Goal: Task Accomplishment & Management: Use online tool/utility

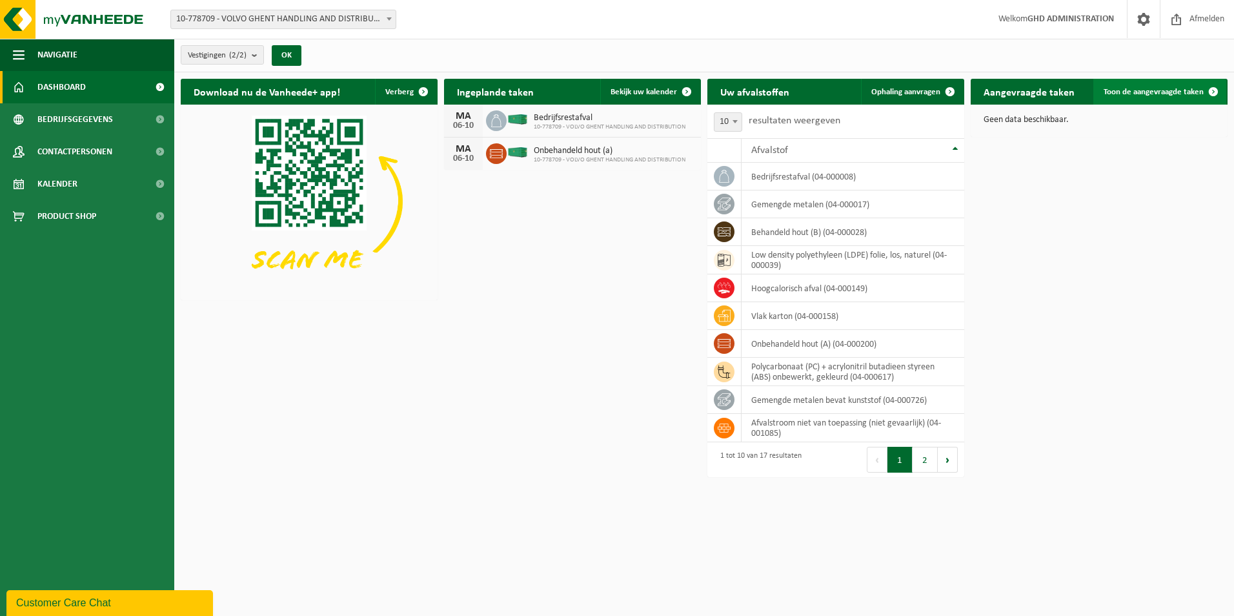
click at [1171, 91] on span "Toon de aangevraagde taken" at bounding box center [1154, 92] width 100 height 8
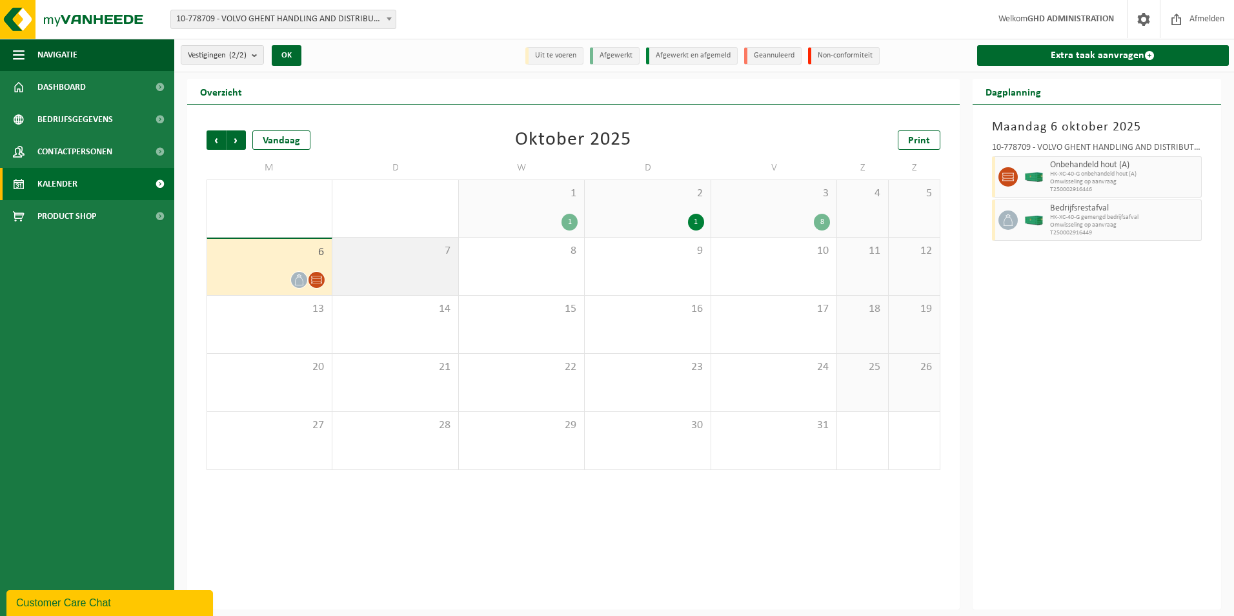
click at [405, 272] on div "7" at bounding box center [394, 266] width 125 height 57
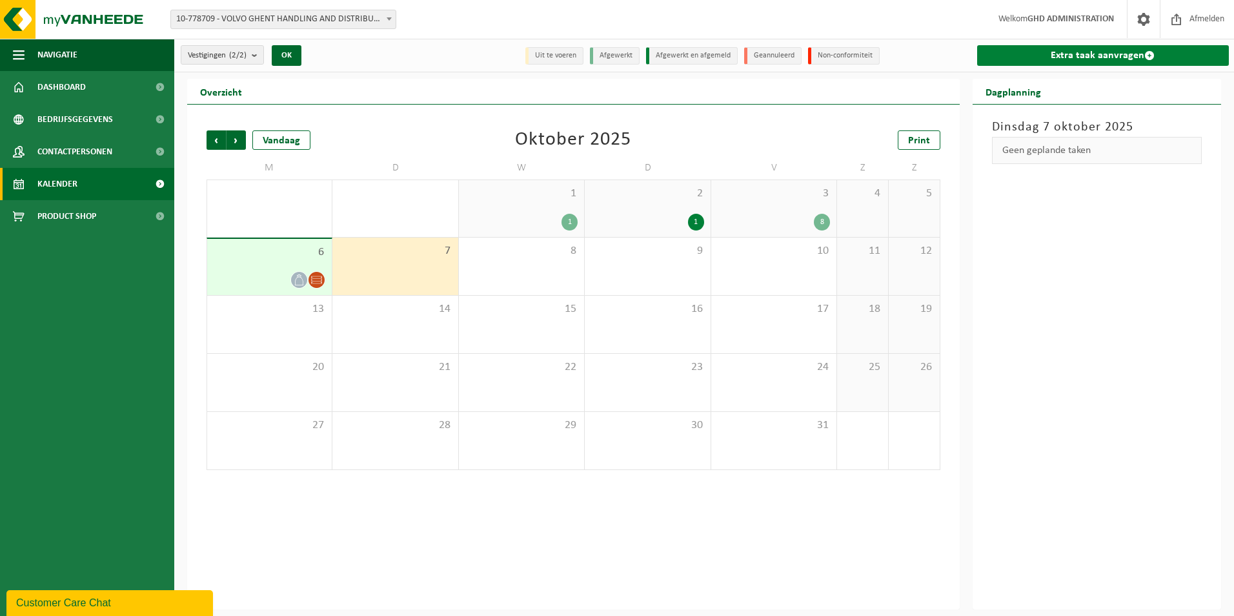
click at [1057, 63] on link "Extra taak aanvragen" at bounding box center [1103, 55] width 252 height 21
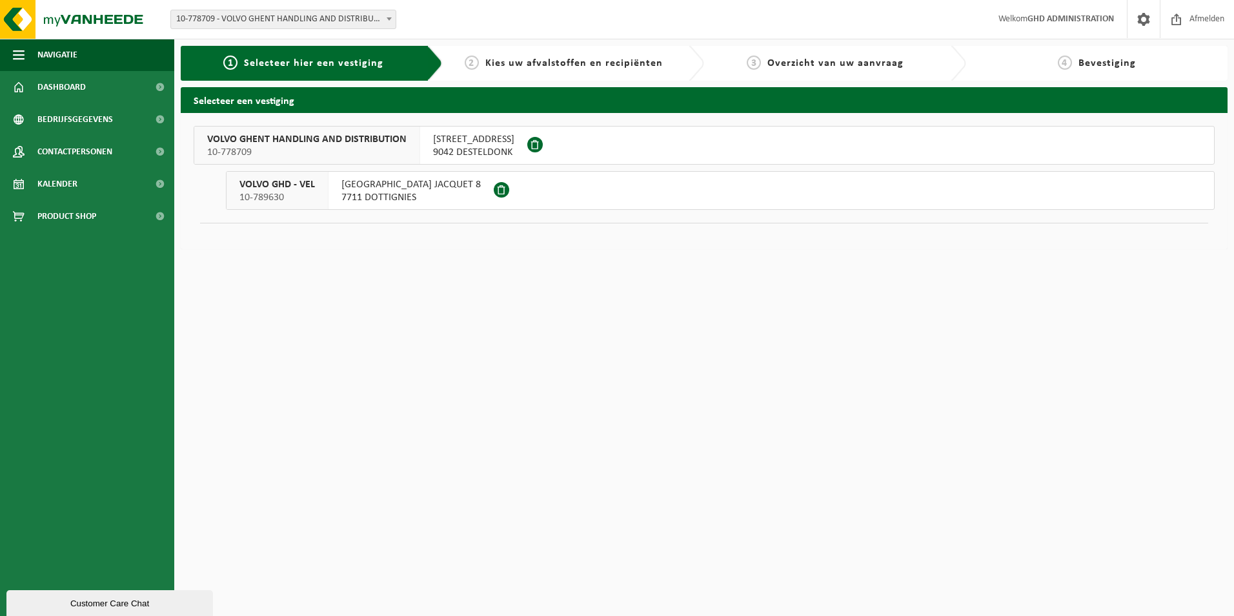
click at [477, 147] on span "9042 DESTELDONK" at bounding box center [473, 152] width 81 height 13
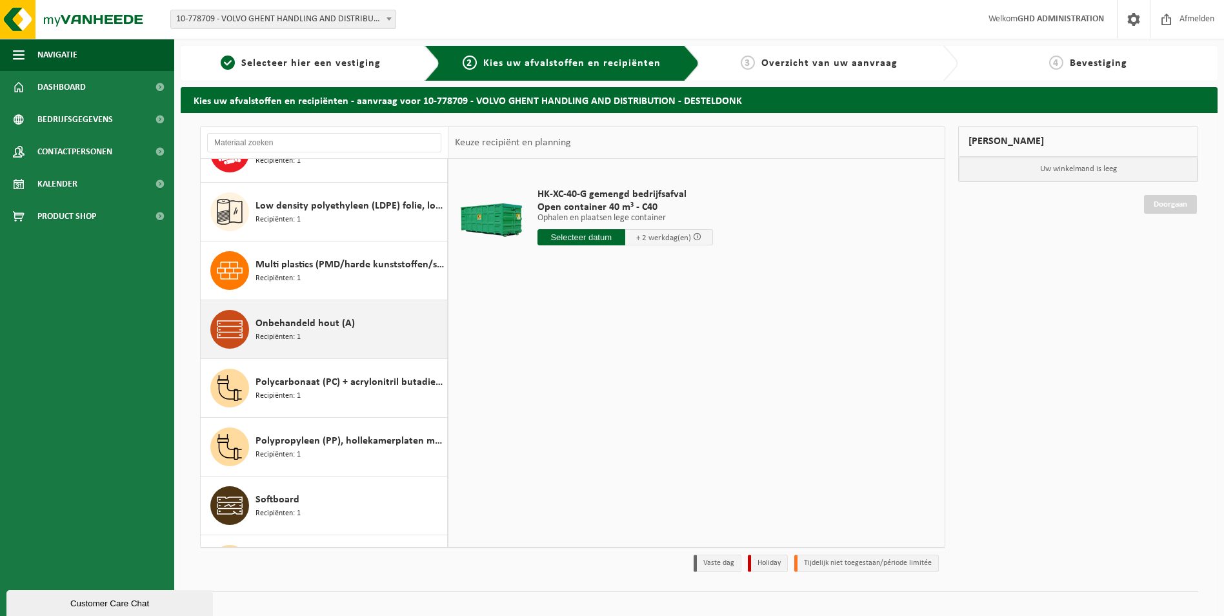
click at [361, 340] on div "Onbehandeld hout (A) Recipiënten: 1" at bounding box center [350, 329] width 188 height 39
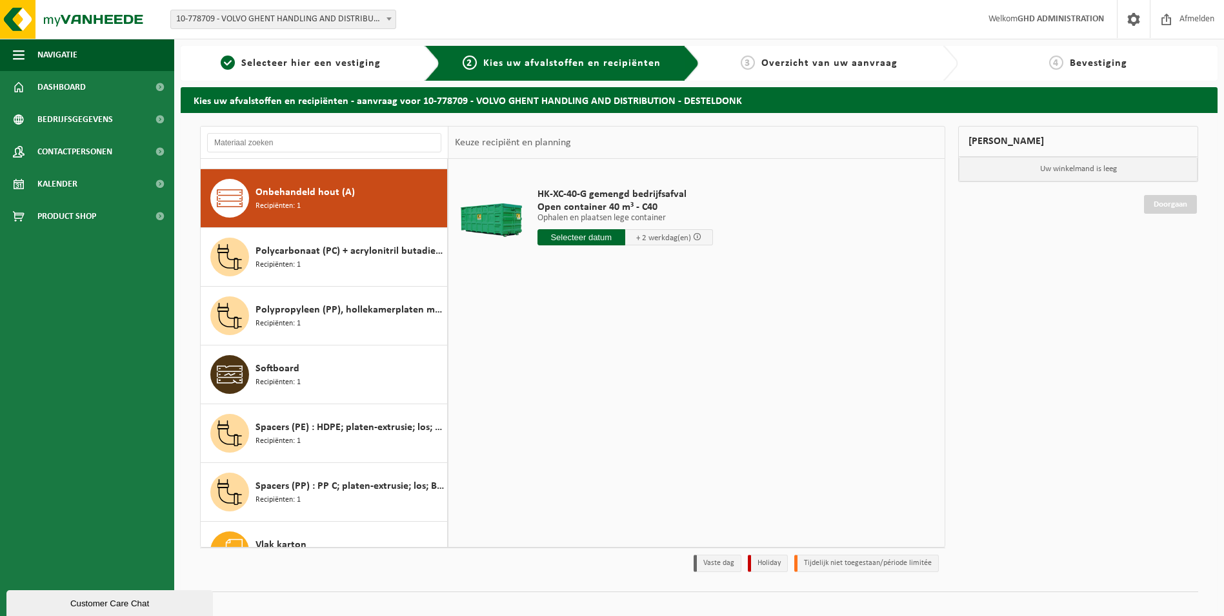
scroll to position [529, 0]
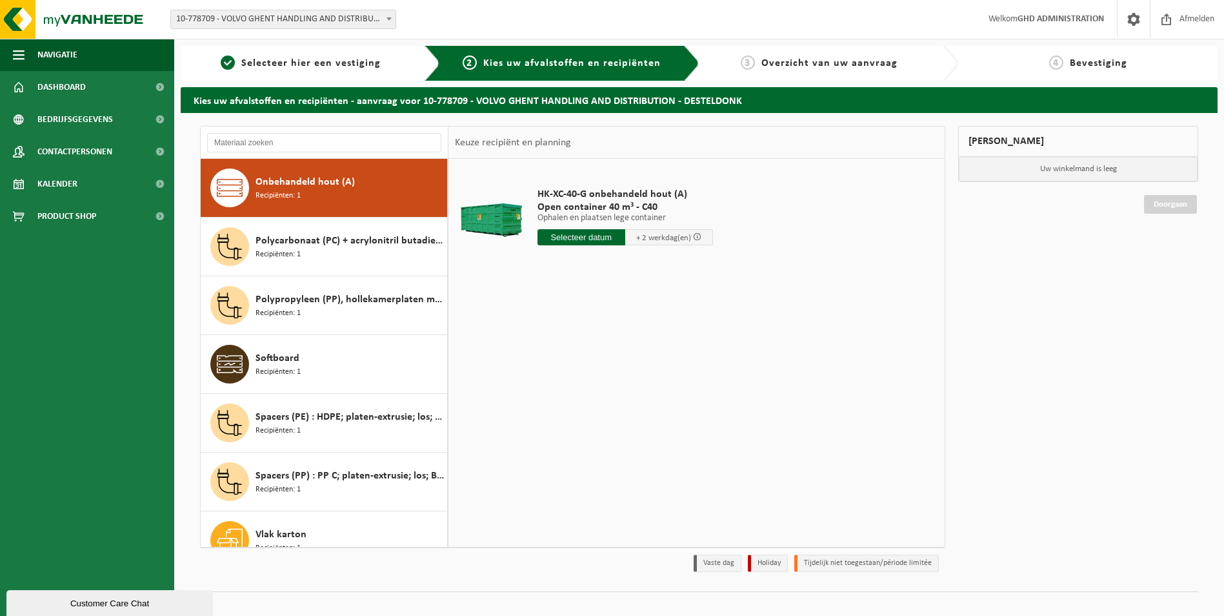
click at [564, 236] on input "text" at bounding box center [582, 237] width 88 height 16
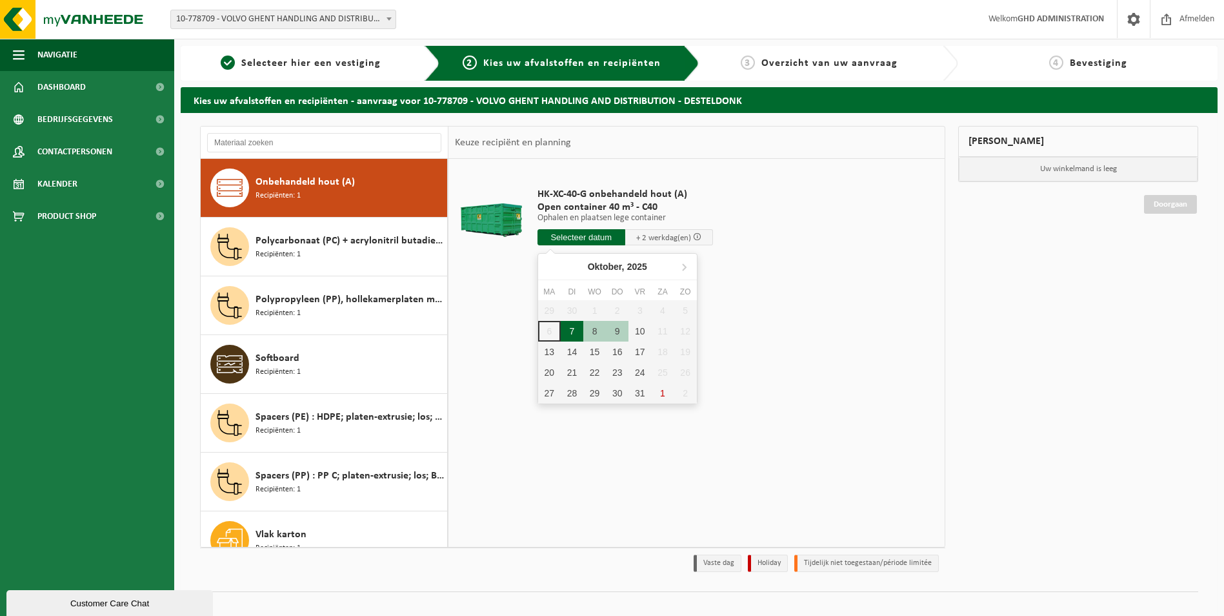
click at [576, 338] on div "7" at bounding box center [572, 331] width 23 height 21
type input "Van 2025-10-07"
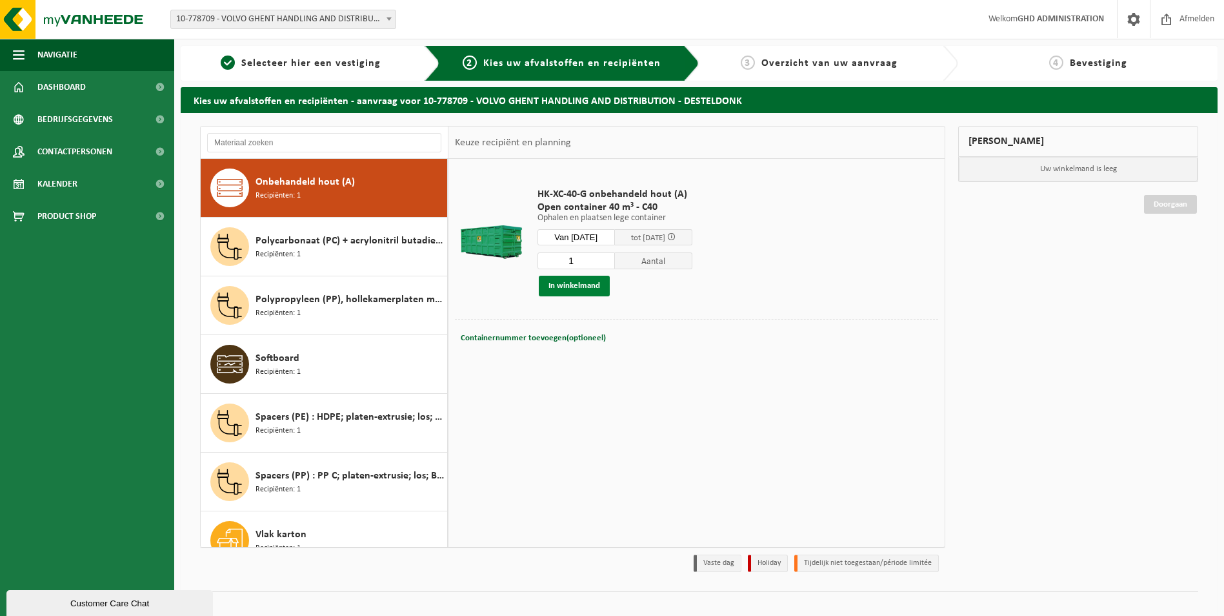
click at [578, 289] on button "In winkelmand" at bounding box center [574, 286] width 71 height 21
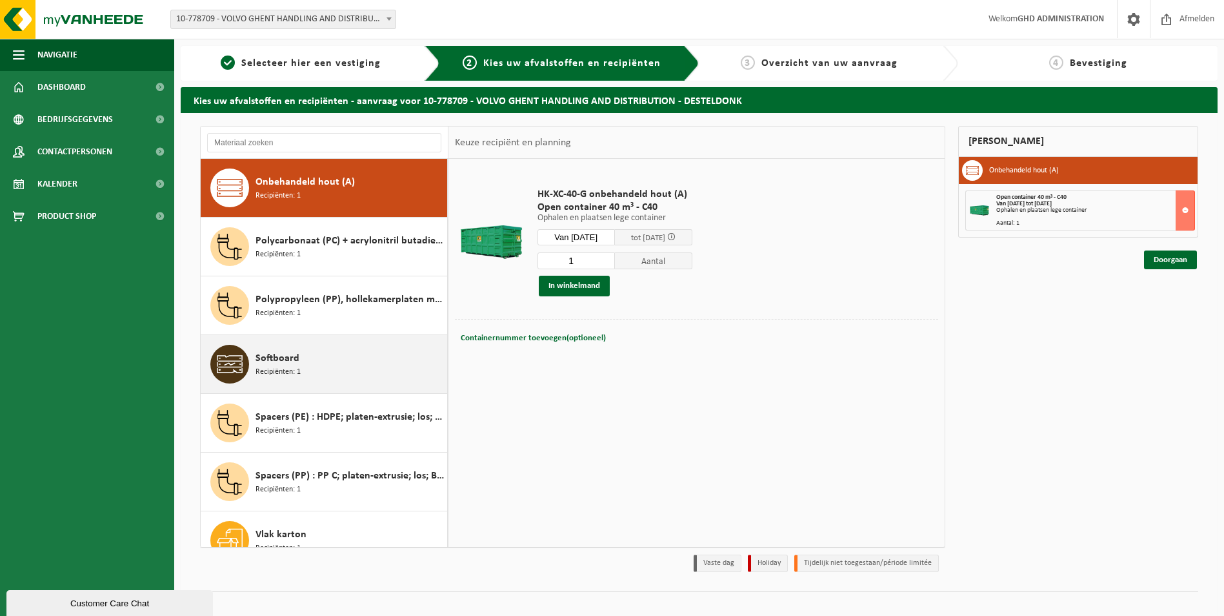
scroll to position [551, 0]
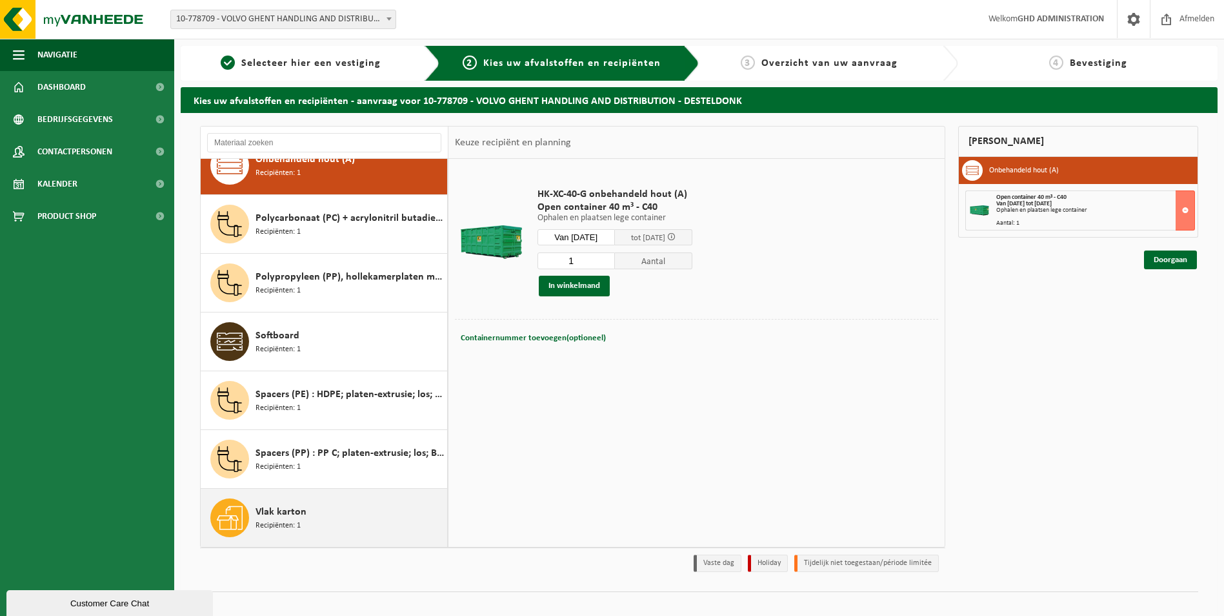
click at [293, 509] on span "Vlak karton" at bounding box center [281, 511] width 51 height 15
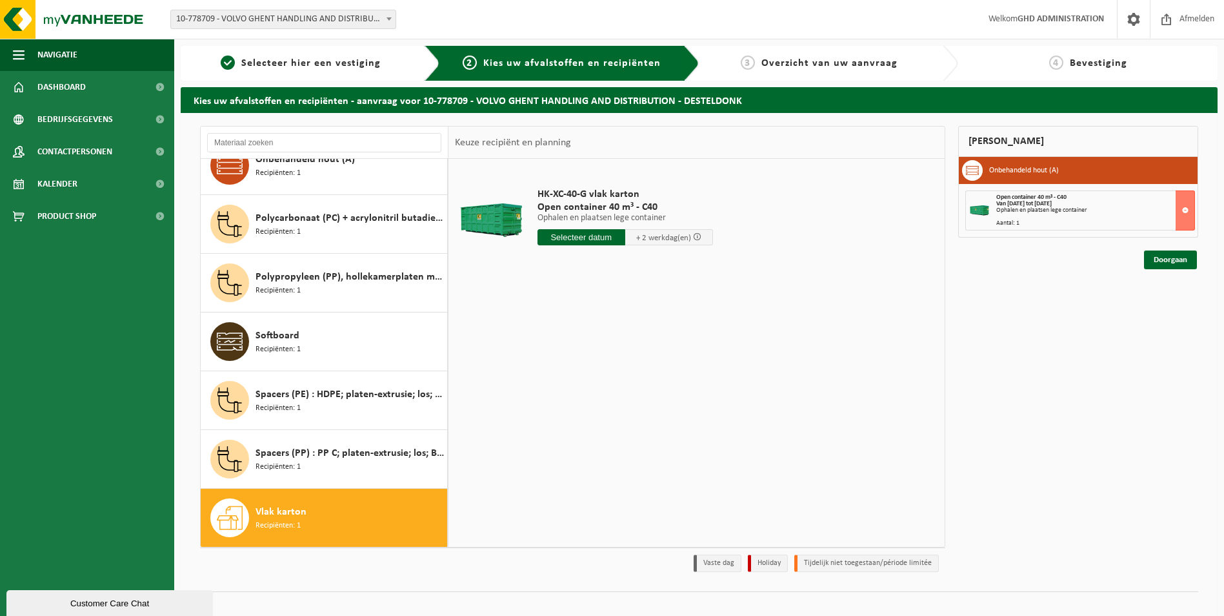
click at [581, 243] on input "text" at bounding box center [582, 237] width 88 height 16
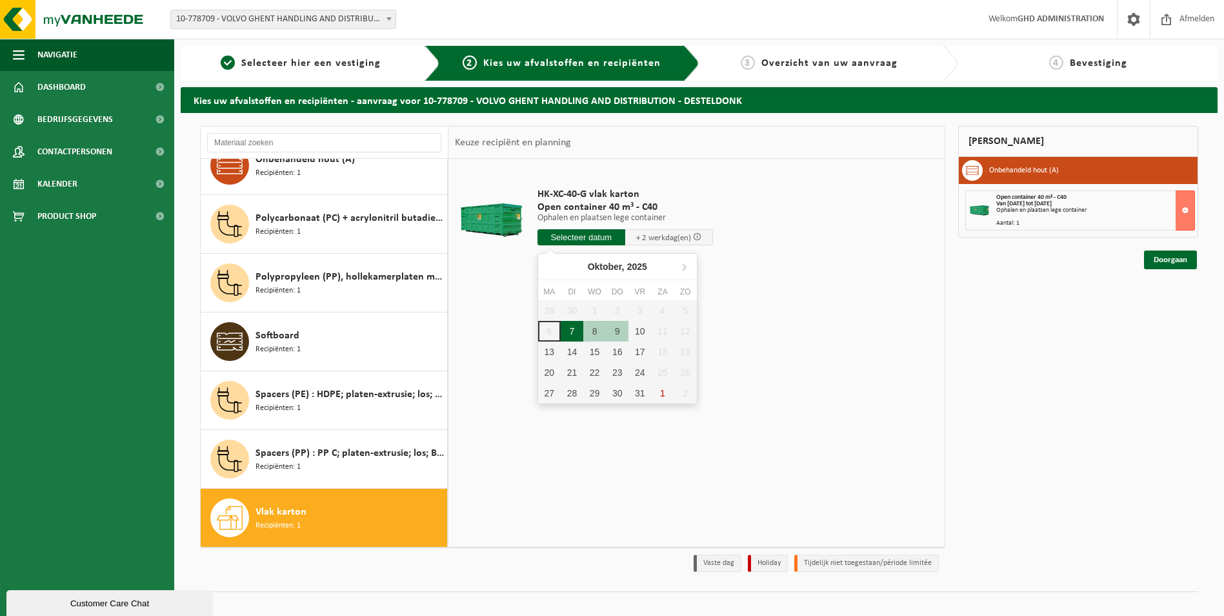
click at [573, 332] on div "7" at bounding box center [572, 331] width 23 height 21
type input "Van 2025-10-07"
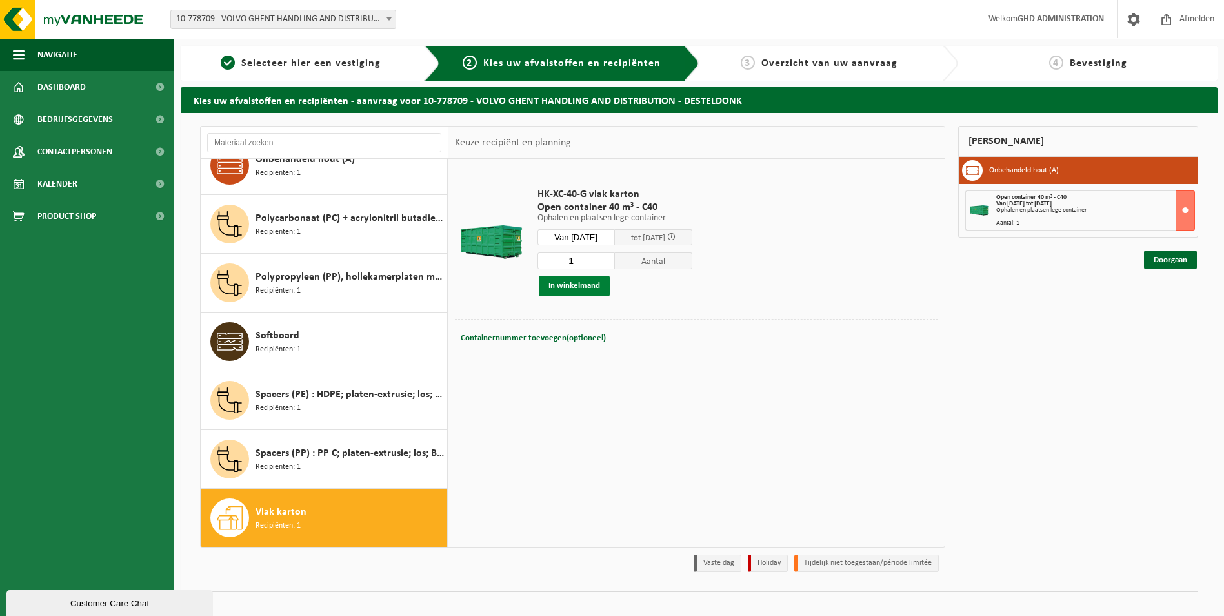
click at [589, 282] on button "In winkelmand" at bounding box center [574, 286] width 71 height 21
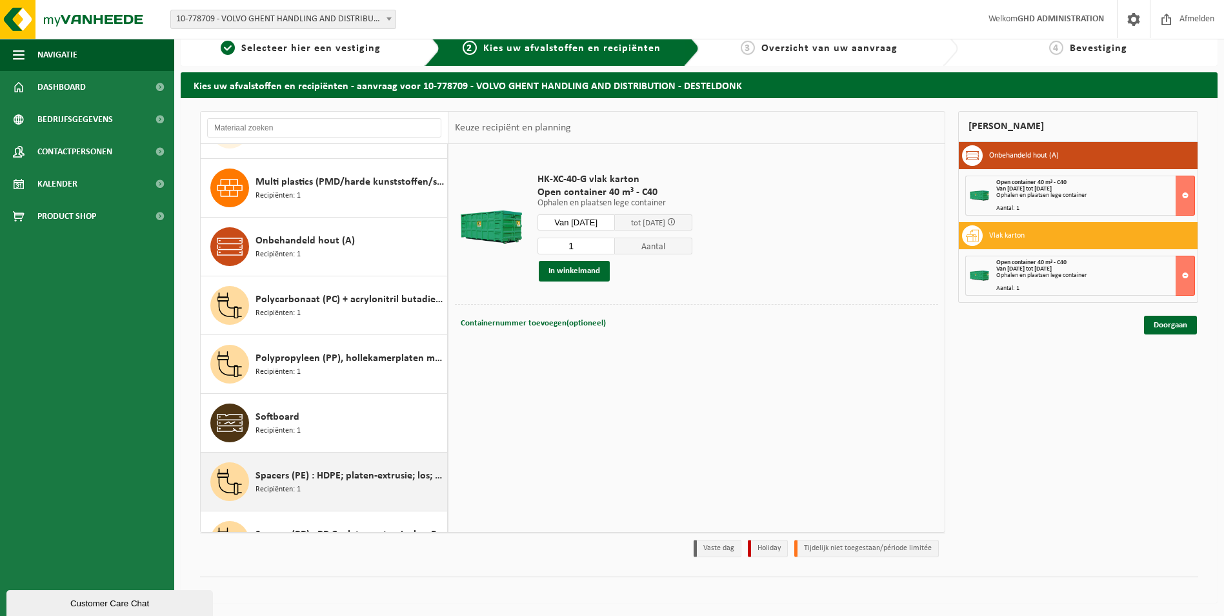
scroll to position [422, 0]
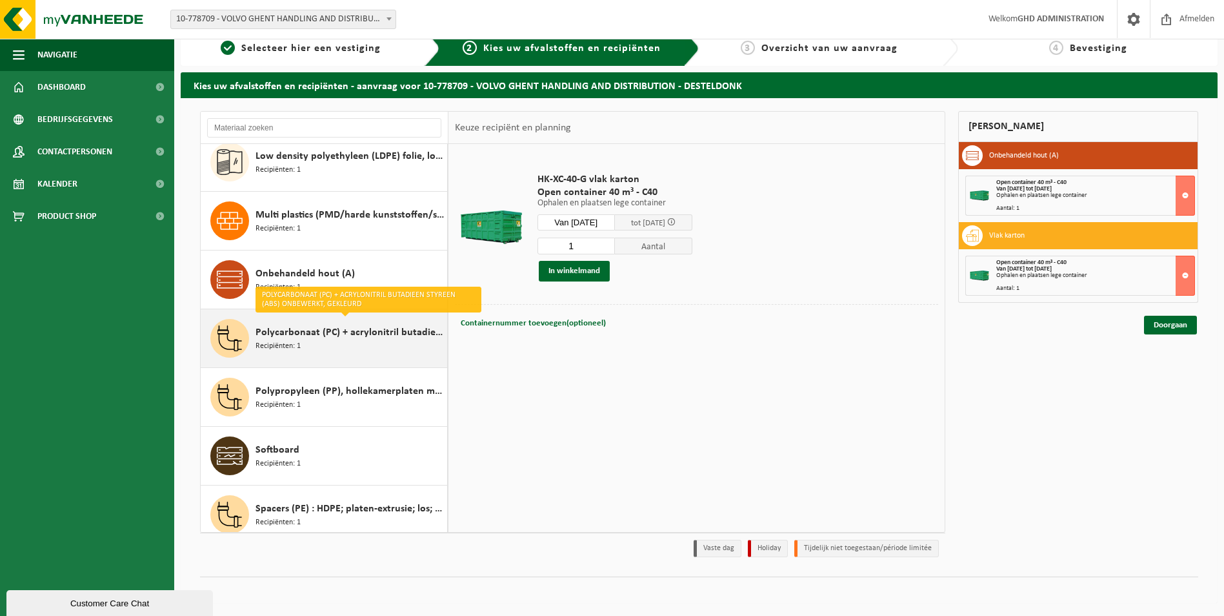
click at [342, 349] on div "Polycarbonaat (PC) + acrylonitril butadieen styreen (ABS) onbewerkt, gekleurd R…" at bounding box center [350, 338] width 188 height 39
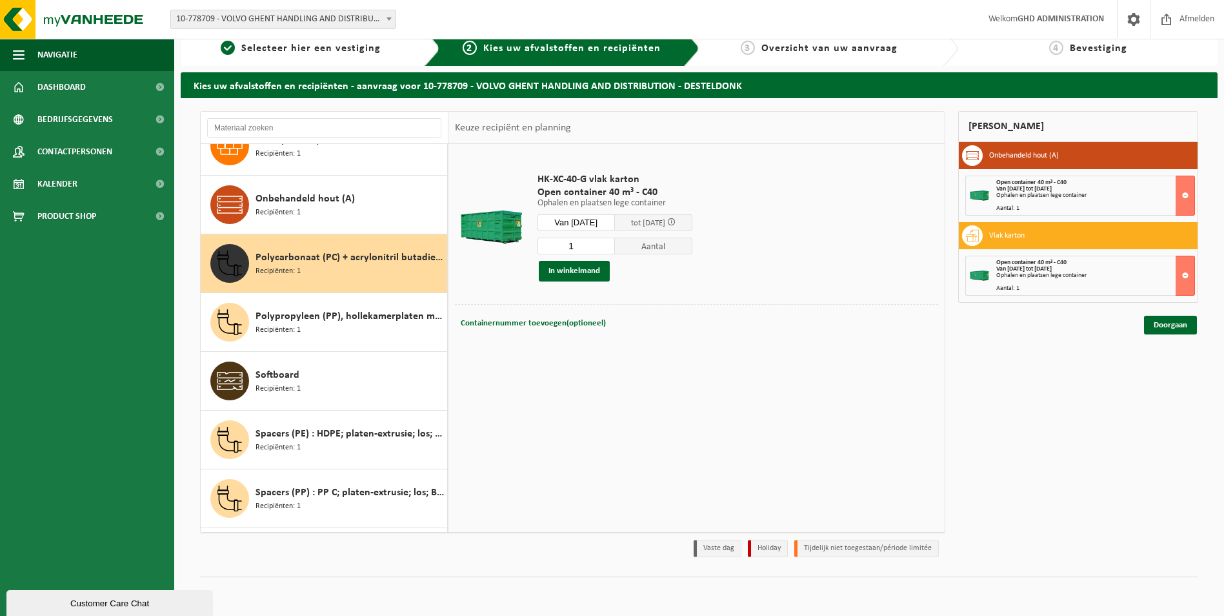
scroll to position [551, 0]
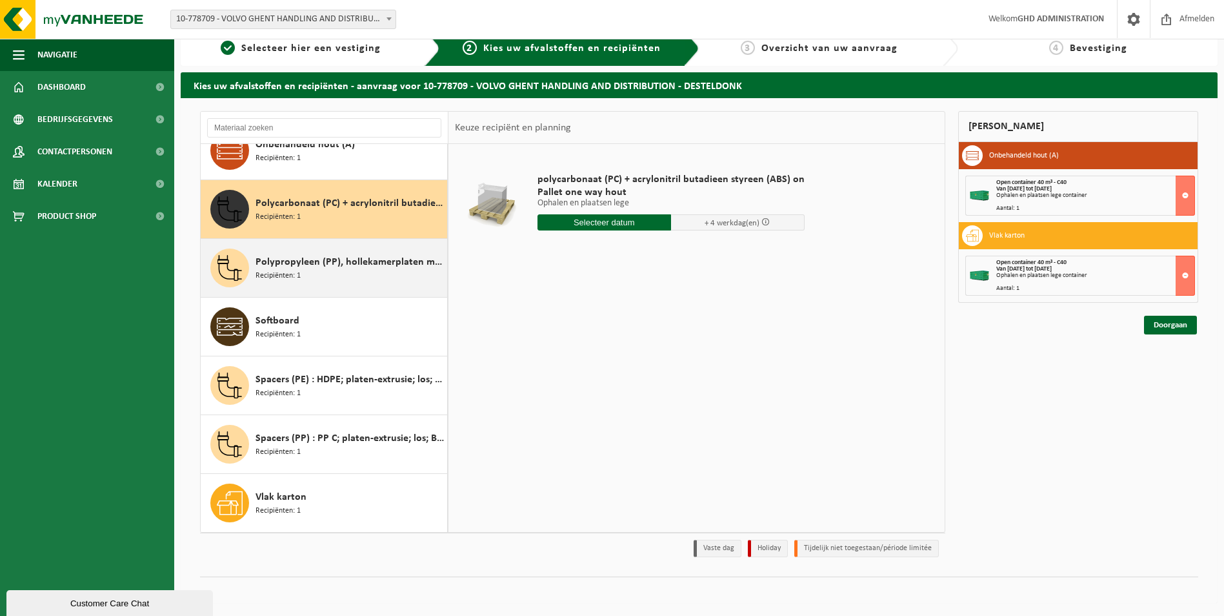
click at [354, 279] on div "Polypropyleen (PP), hollekamerplaten met geweven PP, gekleurd Recipiënten: 1" at bounding box center [350, 268] width 188 height 39
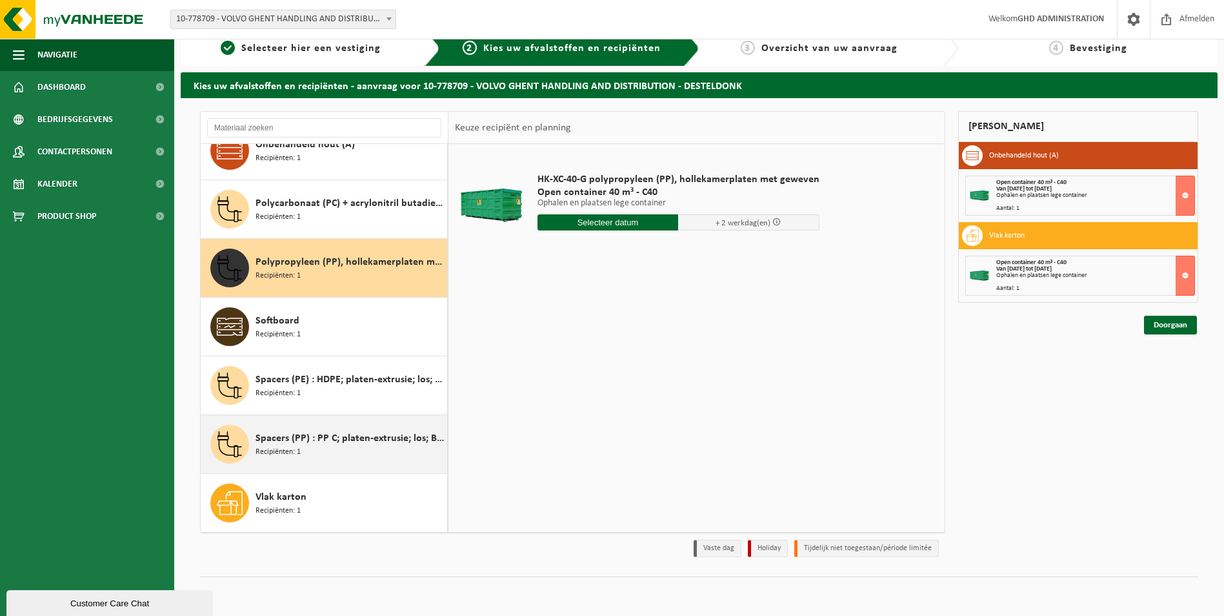
click at [343, 432] on span "Spacers (PP) : PP C; platen-extrusie; los; B ; bont" at bounding box center [350, 438] width 188 height 15
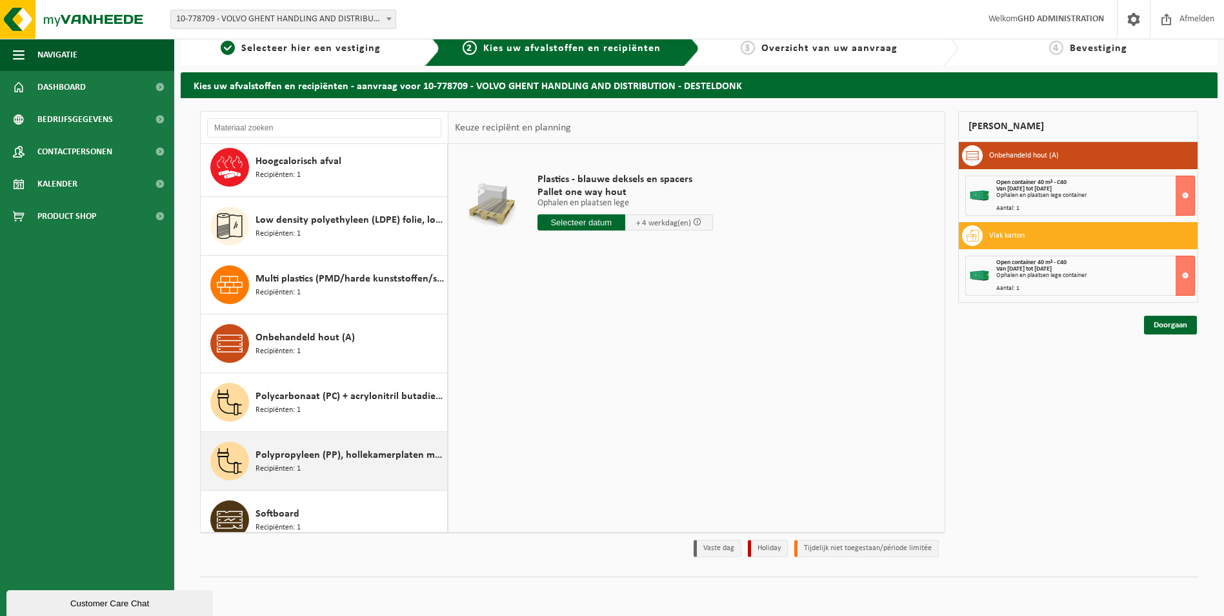
scroll to position [358, 0]
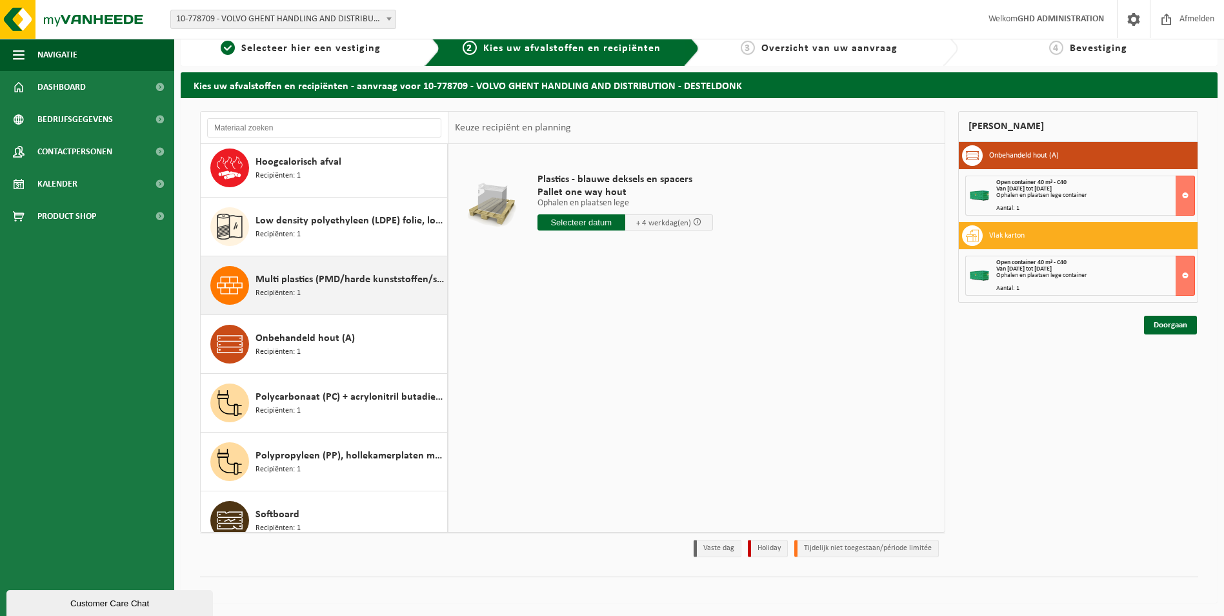
click at [349, 289] on div "Multi plastics (PMD/harde kunststoffen/spanbanden/EPS/folie naturel/folie gemen…" at bounding box center [350, 285] width 188 height 39
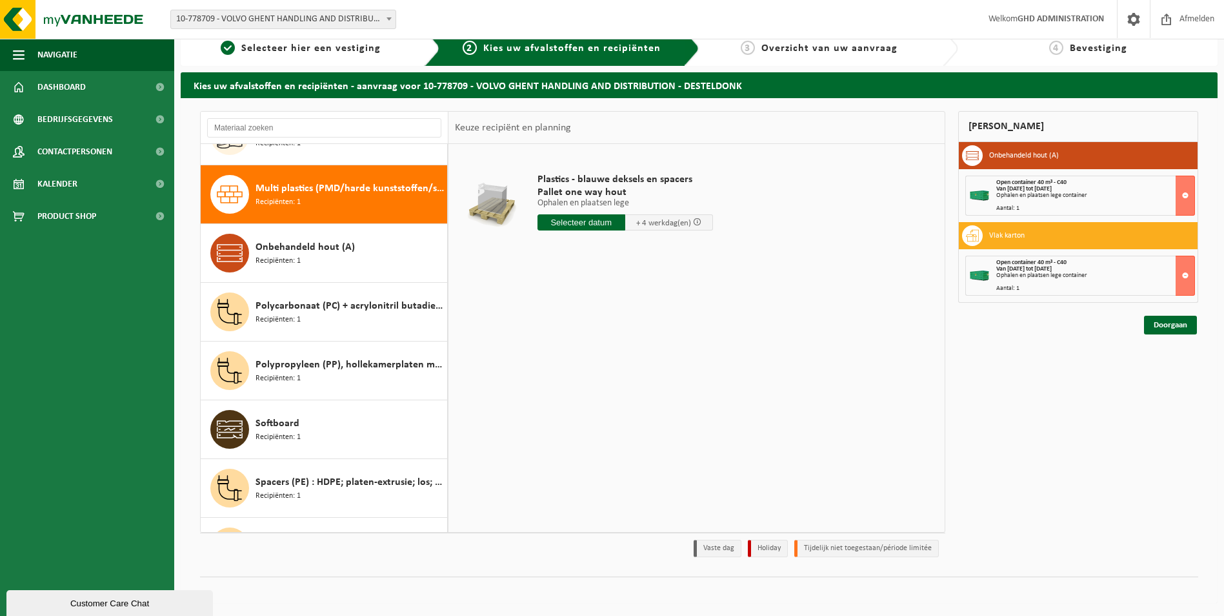
scroll to position [470, 0]
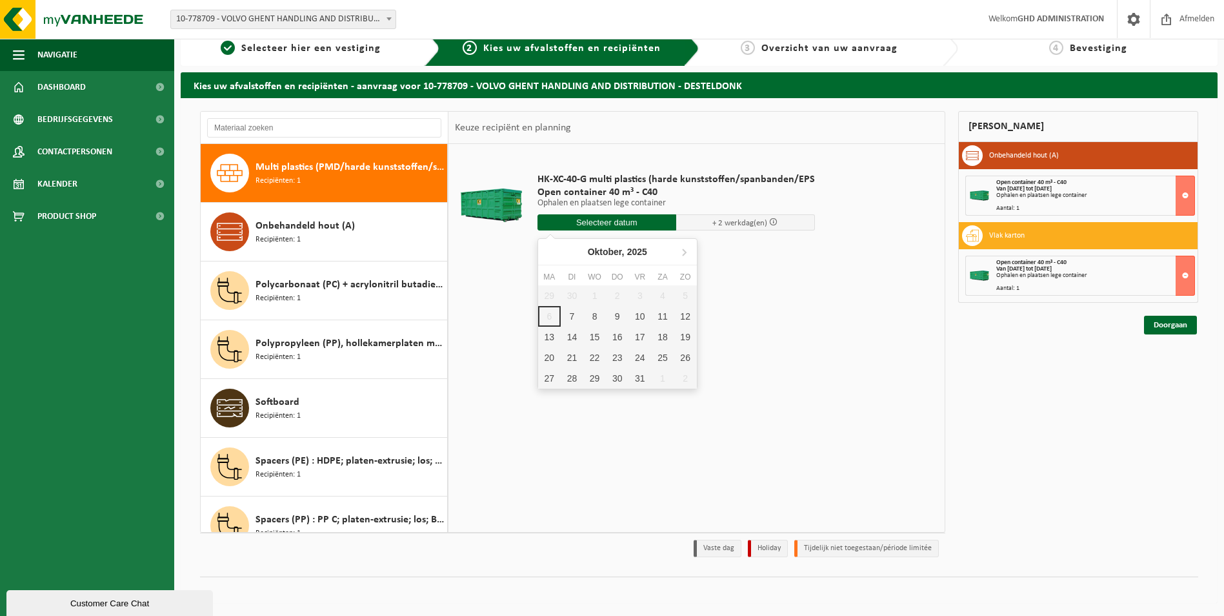
click at [616, 224] on input "text" at bounding box center [607, 222] width 139 height 16
click at [574, 312] on div "7" at bounding box center [572, 316] width 23 height 21
type input "Van 2025-10-07"
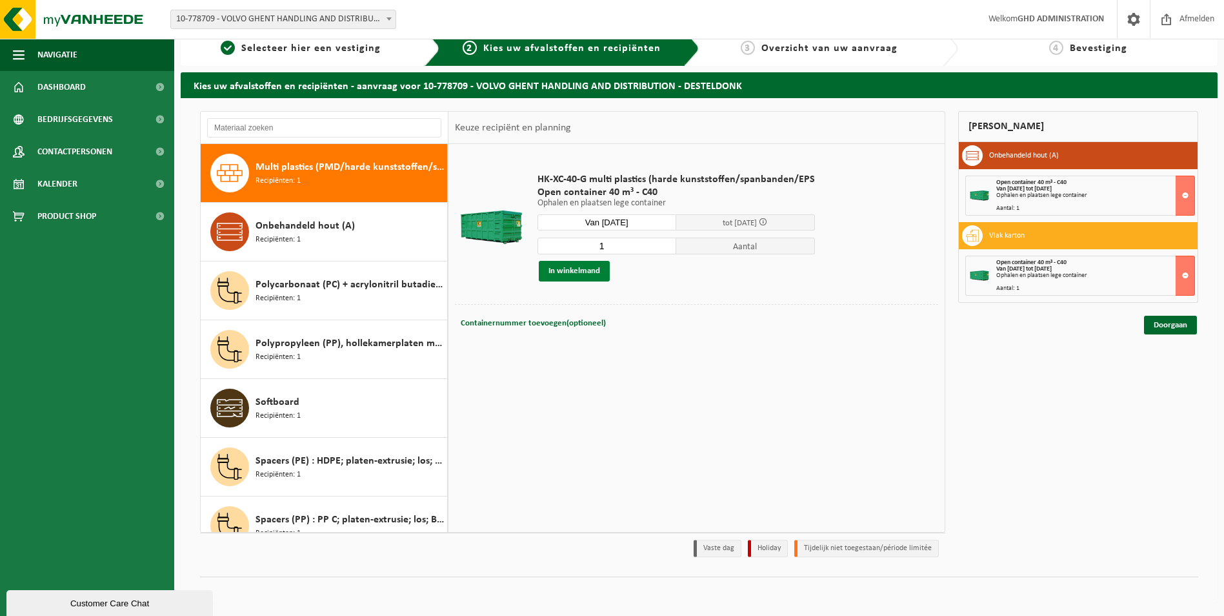
click at [590, 264] on button "In winkelmand" at bounding box center [574, 271] width 71 height 21
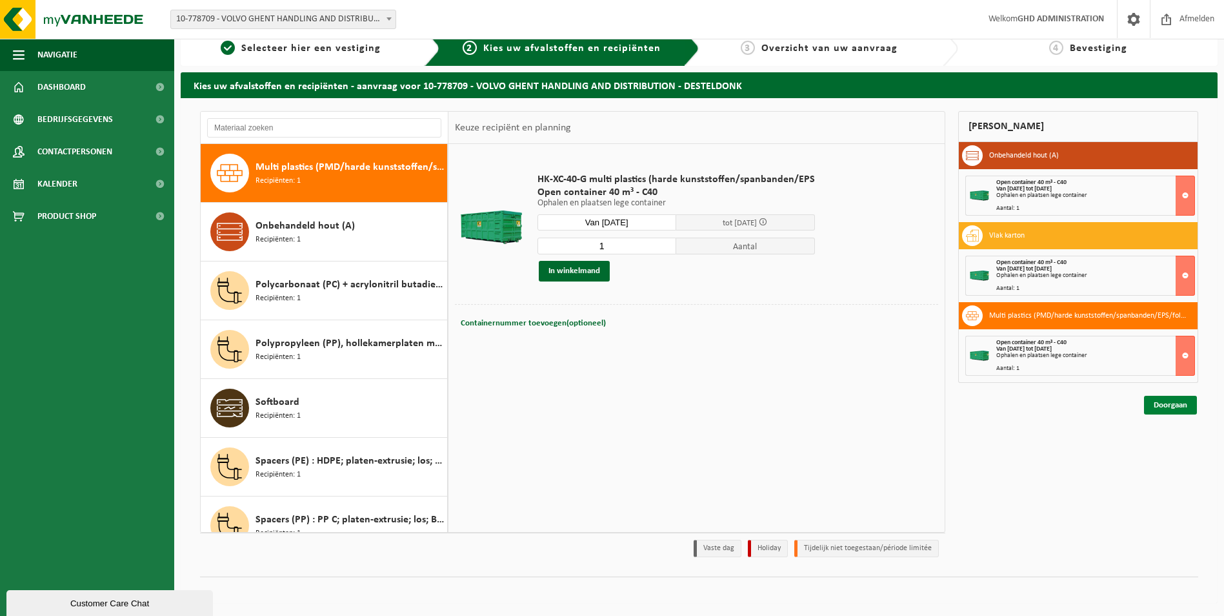
click at [1157, 410] on link "Doorgaan" at bounding box center [1170, 405] width 53 height 19
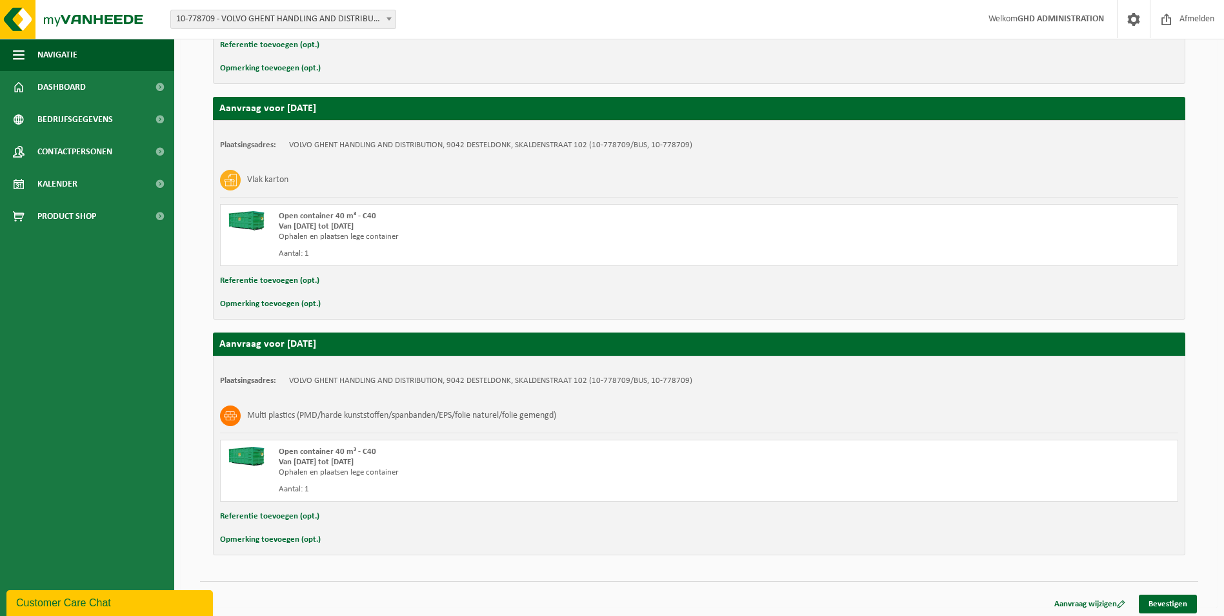
scroll to position [409, 0]
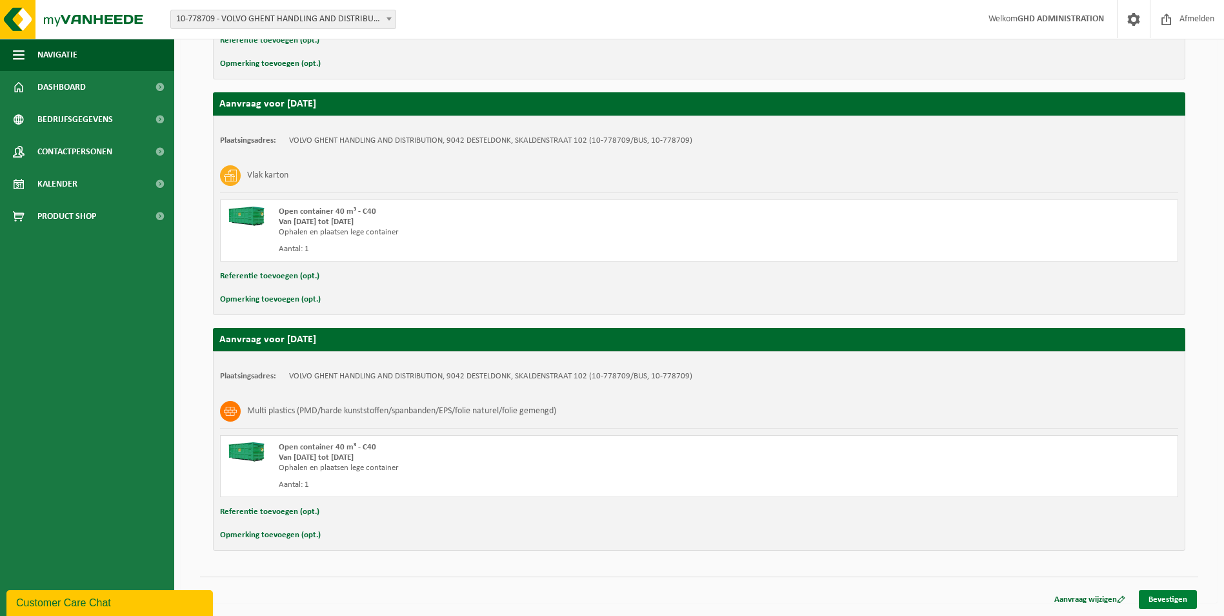
click at [1164, 596] on link "Bevestigen" at bounding box center [1168, 599] width 58 height 19
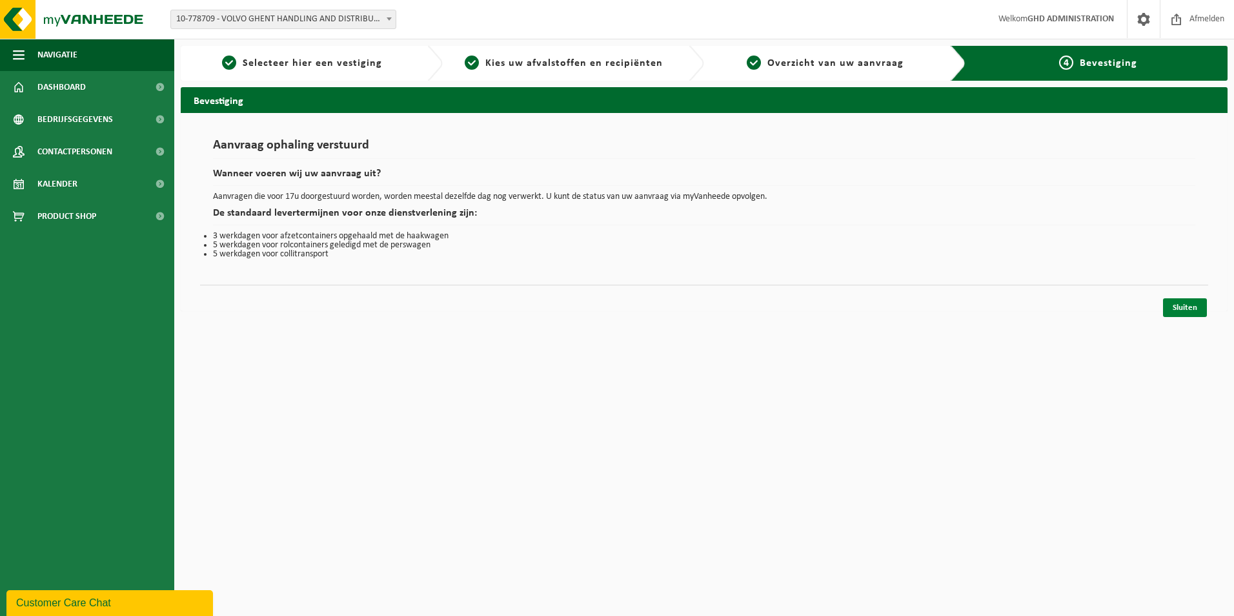
click at [1181, 304] on link "Sluiten" at bounding box center [1185, 307] width 44 height 19
